Goal: Task Accomplishment & Management: Use online tool/utility

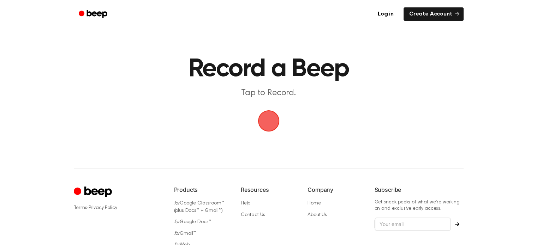
click at [268, 122] on span "button" at bounding box center [268, 121] width 29 height 29
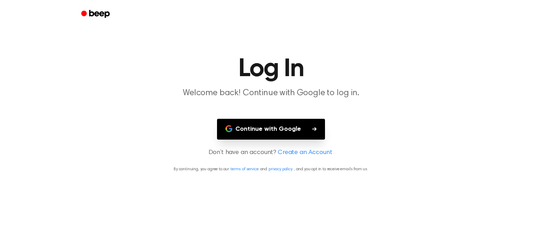
click at [281, 128] on button "Continue with Google" at bounding box center [271, 129] width 108 height 21
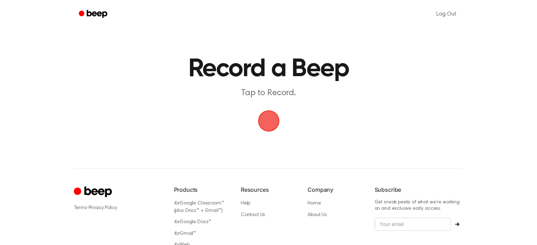
click at [268, 122] on span "button" at bounding box center [268, 121] width 26 height 26
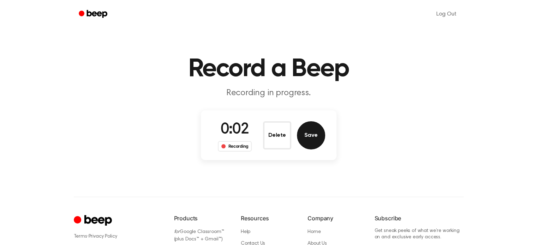
click at [310, 140] on button "Save" at bounding box center [311, 135] width 28 height 28
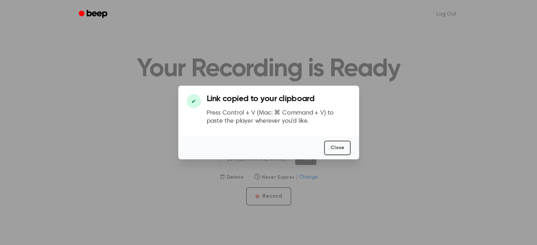
scroll to position [0, 4]
click at [340, 146] on button "Close" at bounding box center [337, 148] width 26 height 14
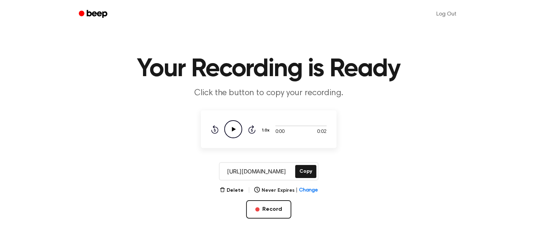
scroll to position [0, 0]
click at [236, 183] on main "Your Recording is Ready Click the button to copy your recording. 0:00 0:02 Your…" at bounding box center [268, 112] width 537 height 225
click at [237, 190] on button "Delete" at bounding box center [232, 190] width 24 height 7
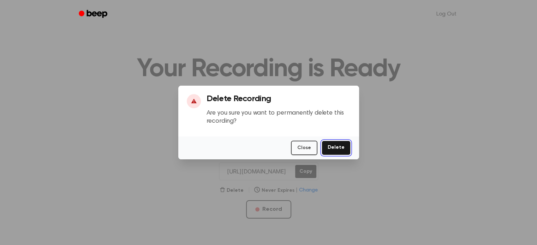
click at [342, 148] on button "Delete" at bounding box center [336, 148] width 29 height 14
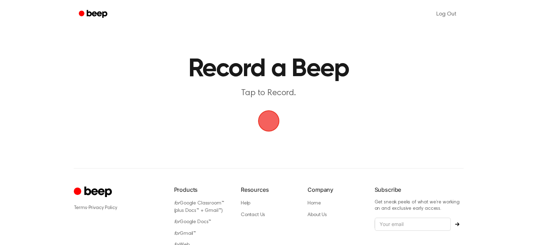
click at [269, 117] on span "button" at bounding box center [269, 121] width 20 height 20
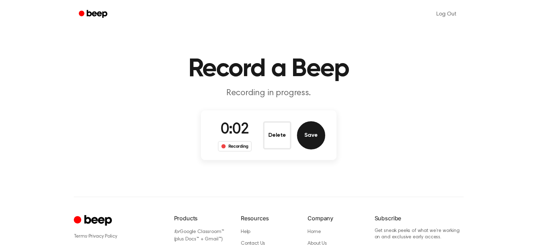
click at [307, 132] on button "Save" at bounding box center [311, 135] width 28 height 28
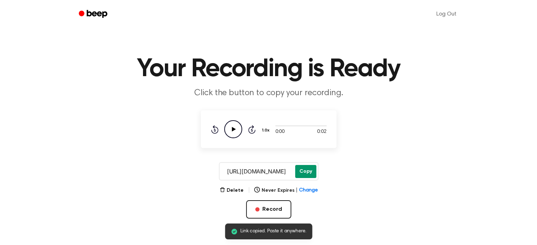
click at [303, 170] on button "Copy" at bounding box center [305, 171] width 21 height 13
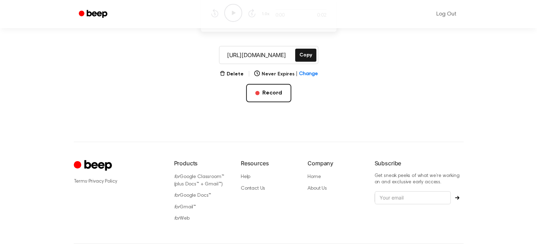
scroll to position [143, 0]
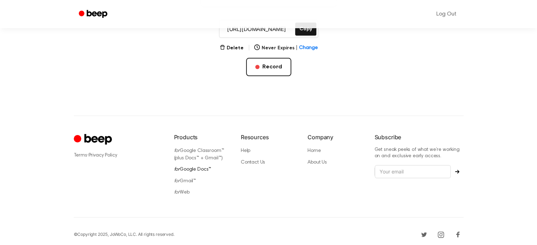
click at [202, 167] on link "for Google Docs™" at bounding box center [192, 169] width 37 height 5
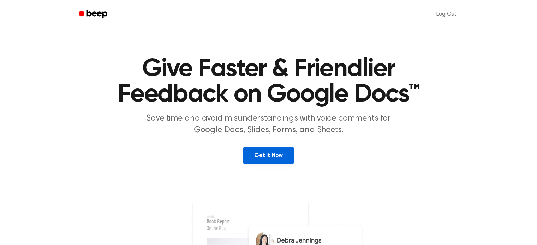
click at [274, 158] on link "Get It Now" at bounding box center [268, 156] width 51 height 16
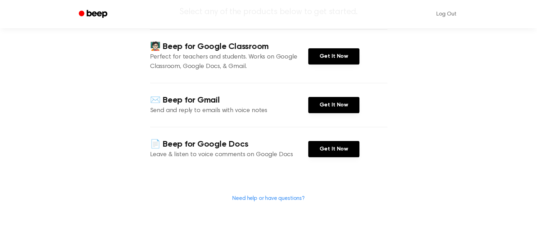
scroll to position [82, 0]
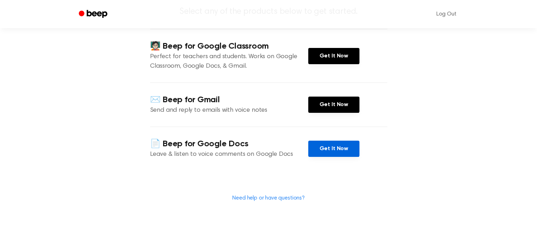
click at [323, 157] on link "Get It Now" at bounding box center [333, 149] width 51 height 16
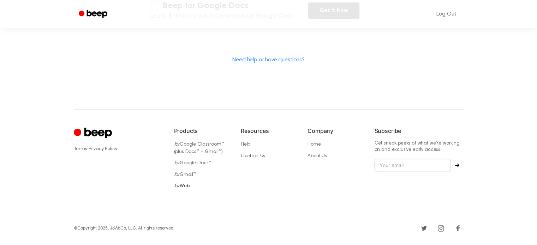
click at [184, 188] on link "for Web" at bounding box center [182, 186] width 16 height 5
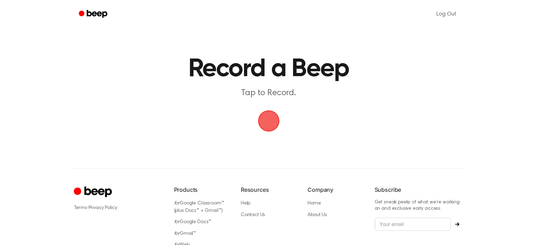
scroll to position [53, 0]
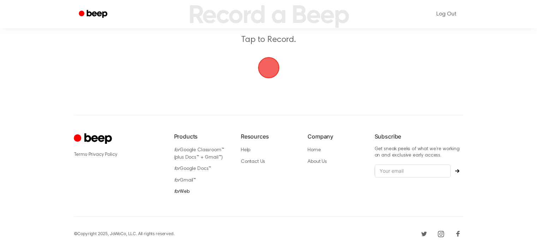
click at [183, 190] on link "for Web" at bounding box center [182, 192] width 16 height 5
